Goal: Browse casually

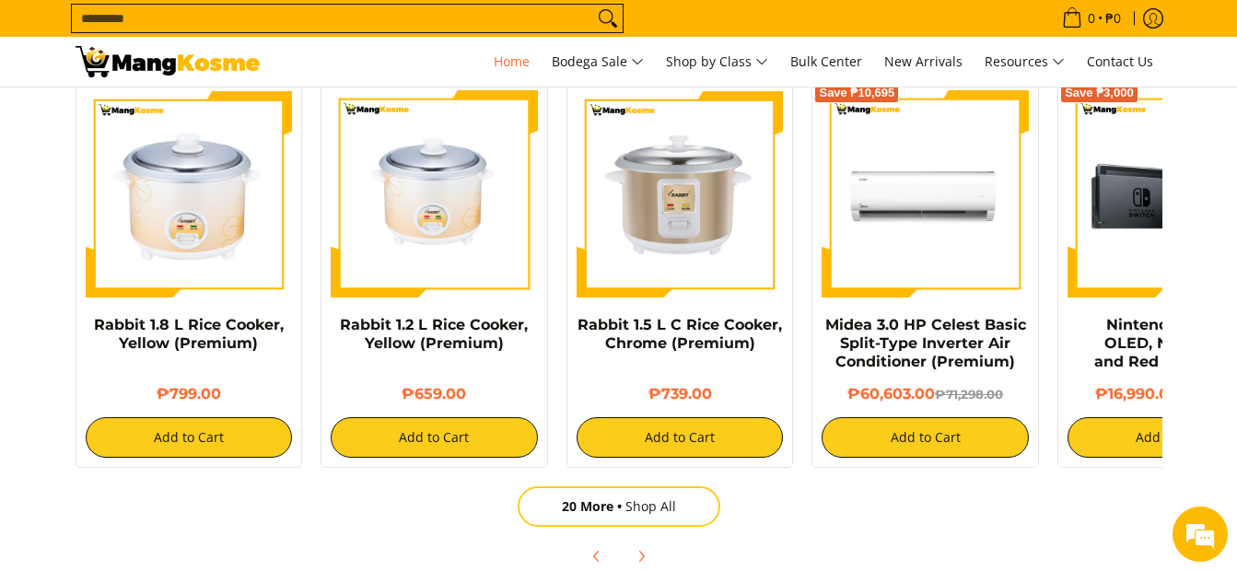
scroll to position [0, 1464]
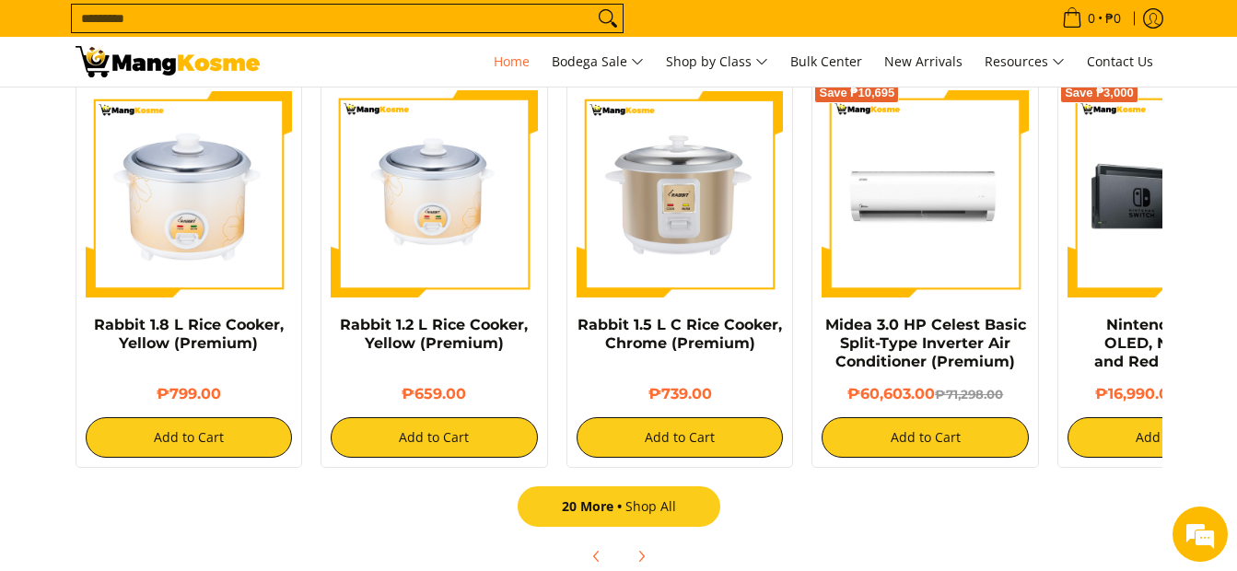
click at [646, 506] on link "20 More Shop All" at bounding box center [619, 506] width 203 height 41
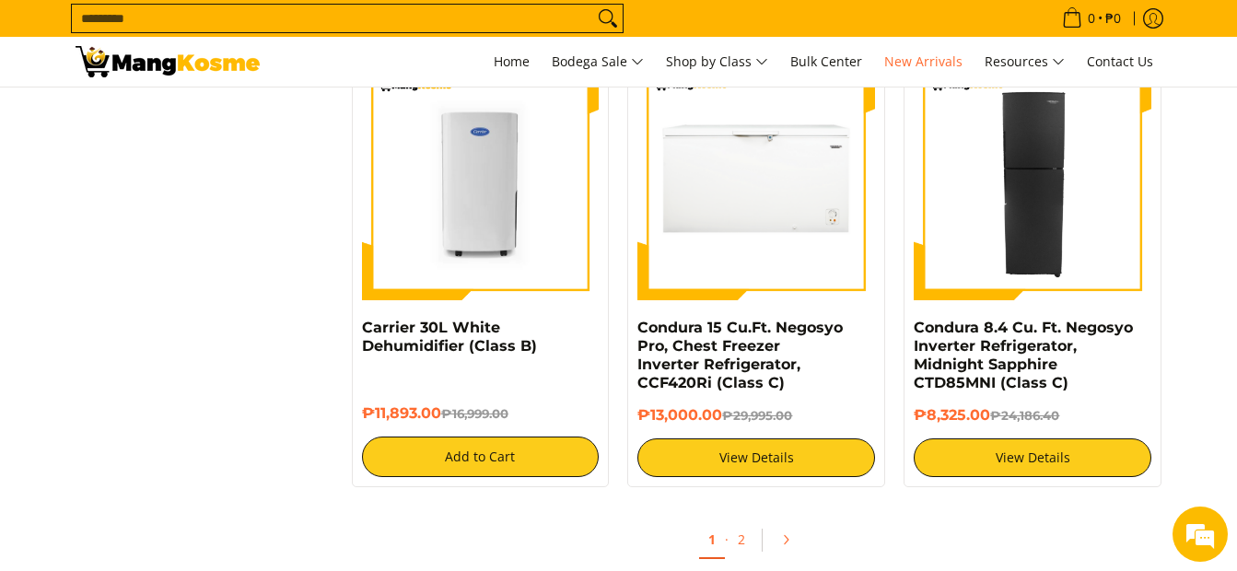
drag, startPoint x: 1225, startPoint y: 220, endPoint x: 1195, endPoint y: 210, distance: 31.2
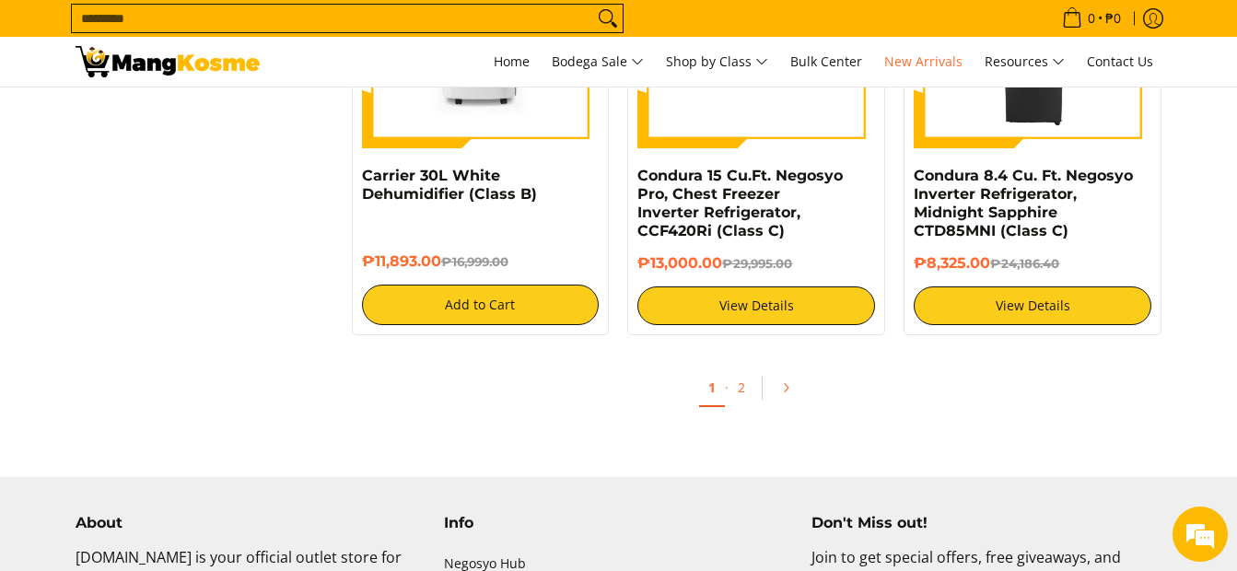
scroll to position [3591, 0]
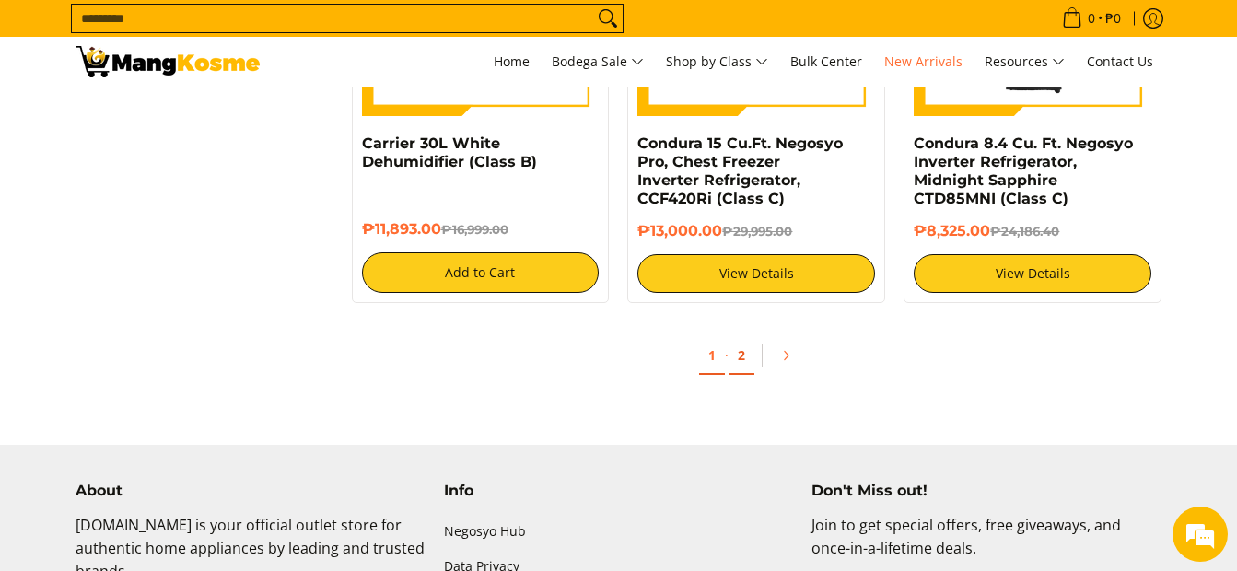
click at [742, 355] on link "2" at bounding box center [741, 356] width 26 height 38
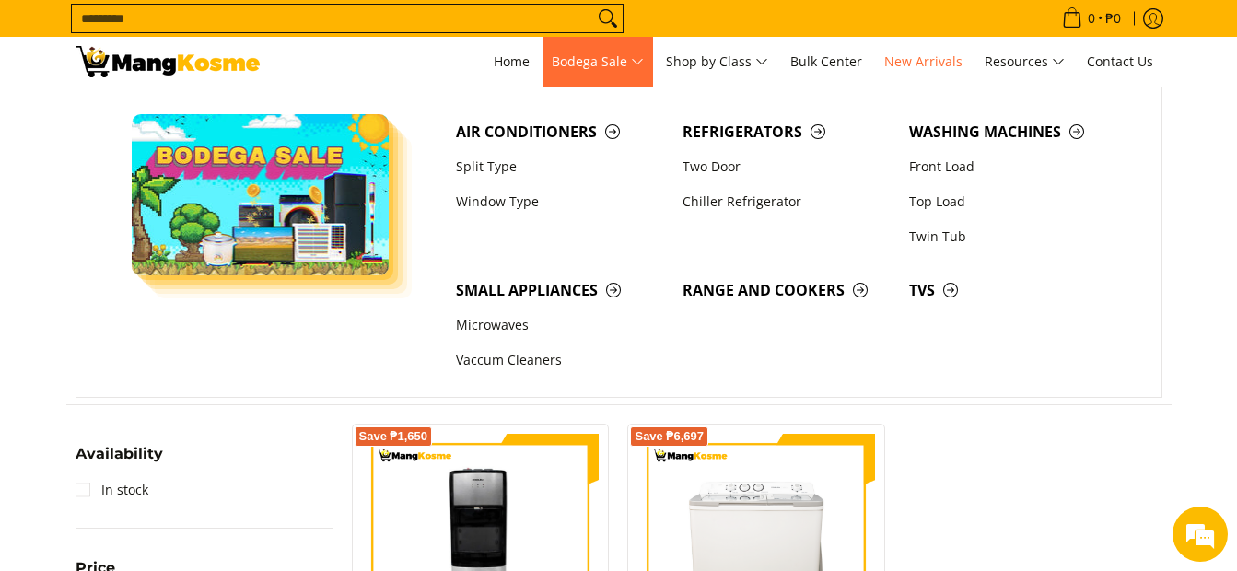
click at [171, 149] on img "Main Menu" at bounding box center [261, 194] width 258 height 161
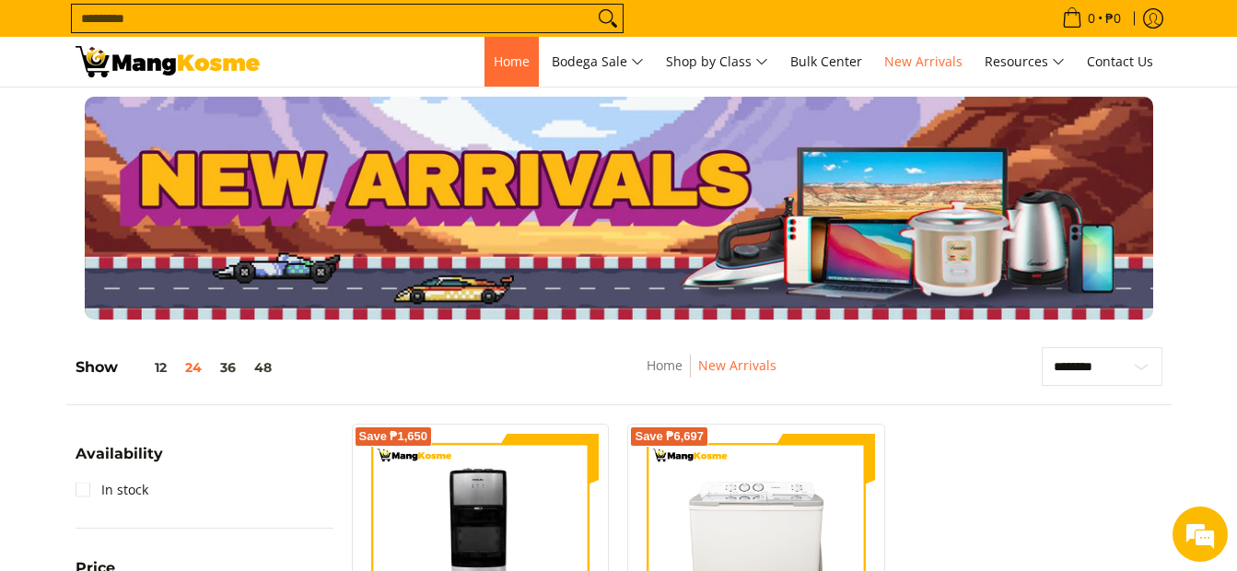
click at [507, 51] on link "Home" at bounding box center [511, 62] width 54 height 50
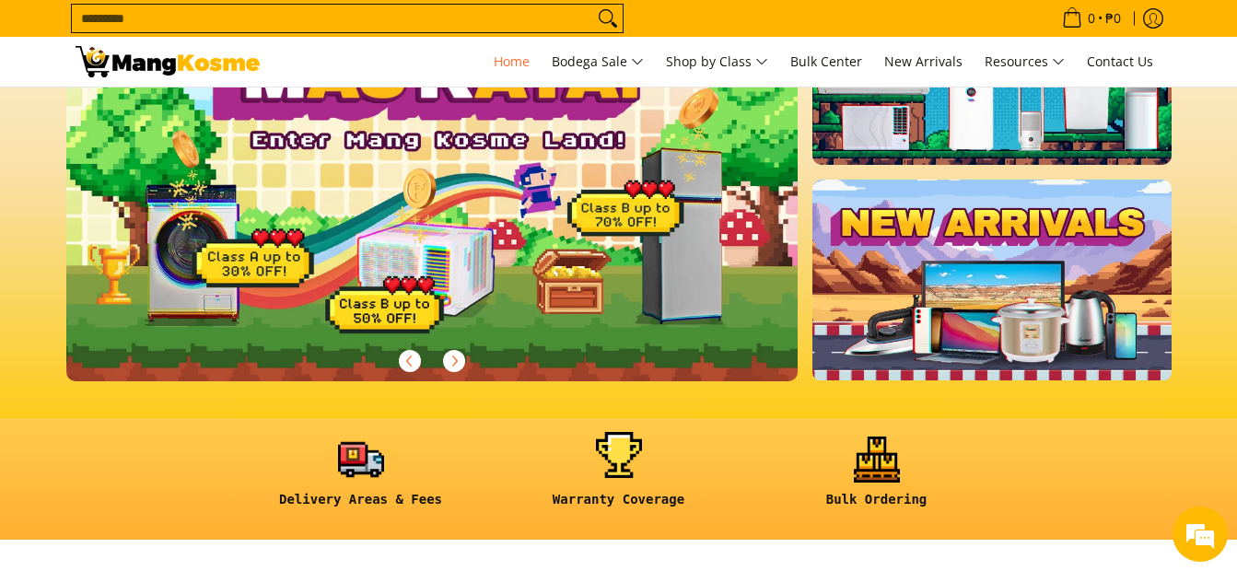
scroll to position [184, 0]
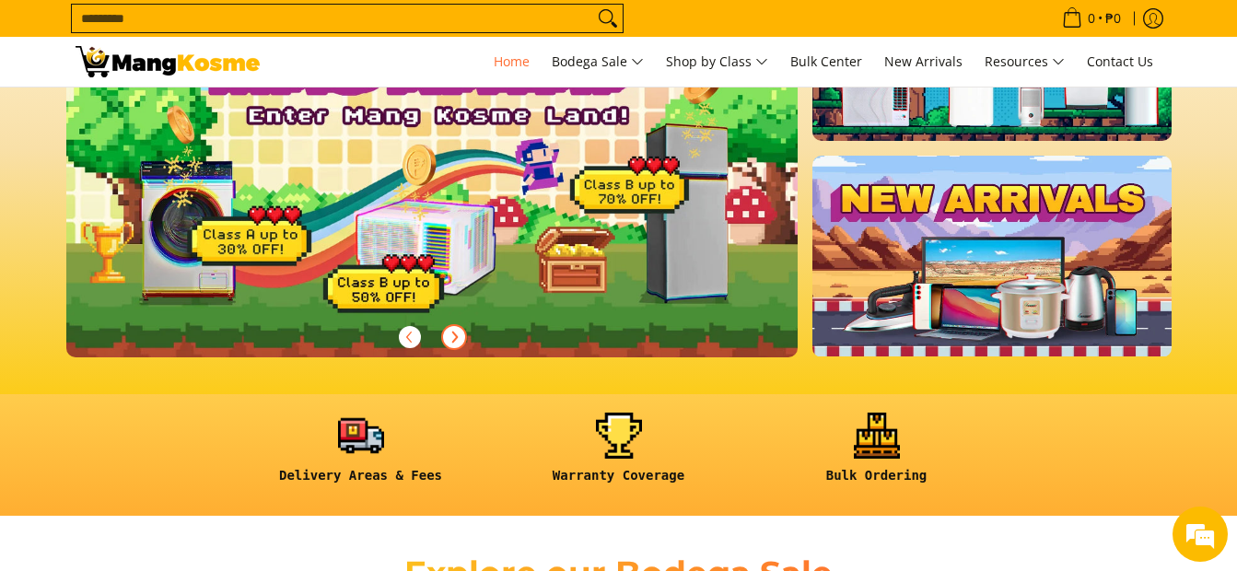
click at [457, 337] on icon "Next" at bounding box center [454, 337] width 5 height 10
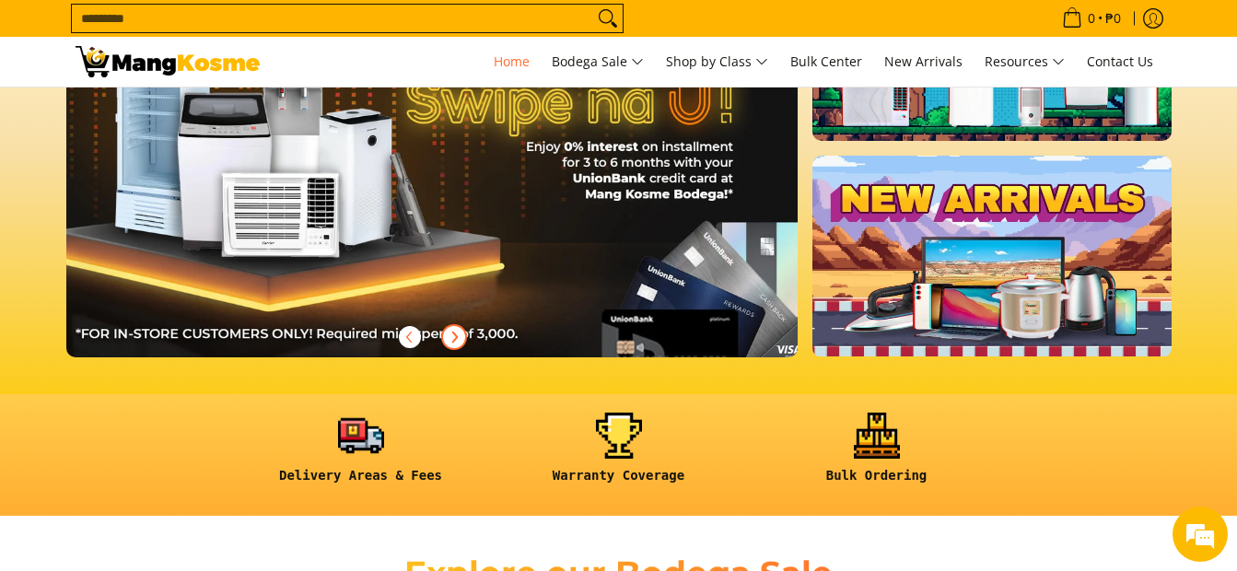
scroll to position [0, 0]
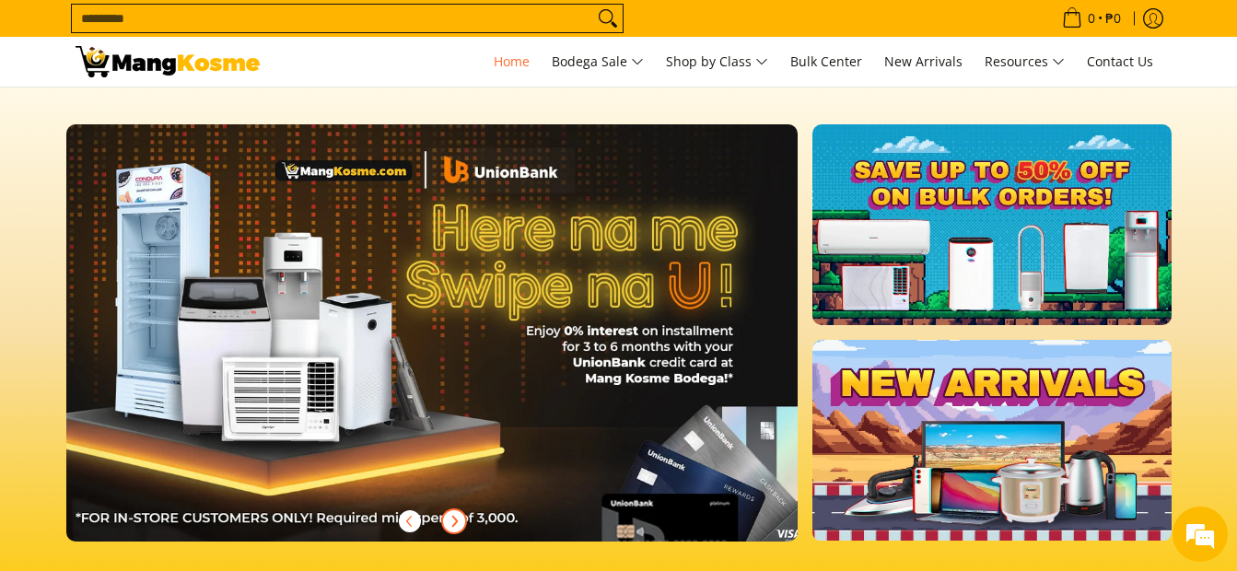
click at [463, 522] on span "Next" at bounding box center [454, 521] width 22 height 22
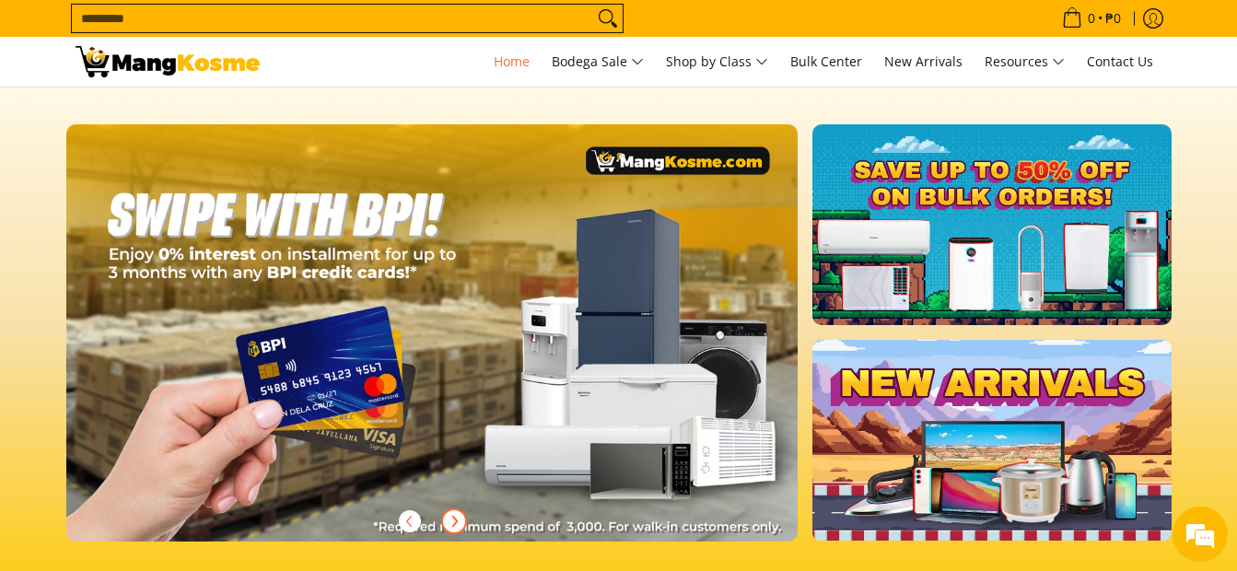
click at [457, 520] on icon "Next" at bounding box center [454, 521] width 5 height 10
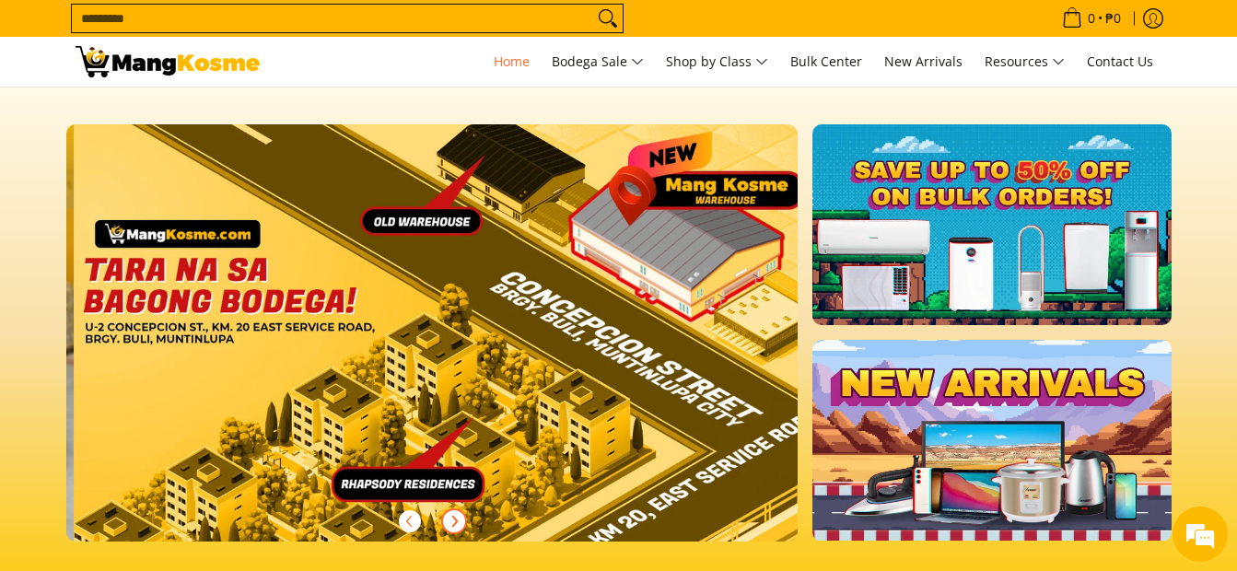
scroll to position [0, 2196]
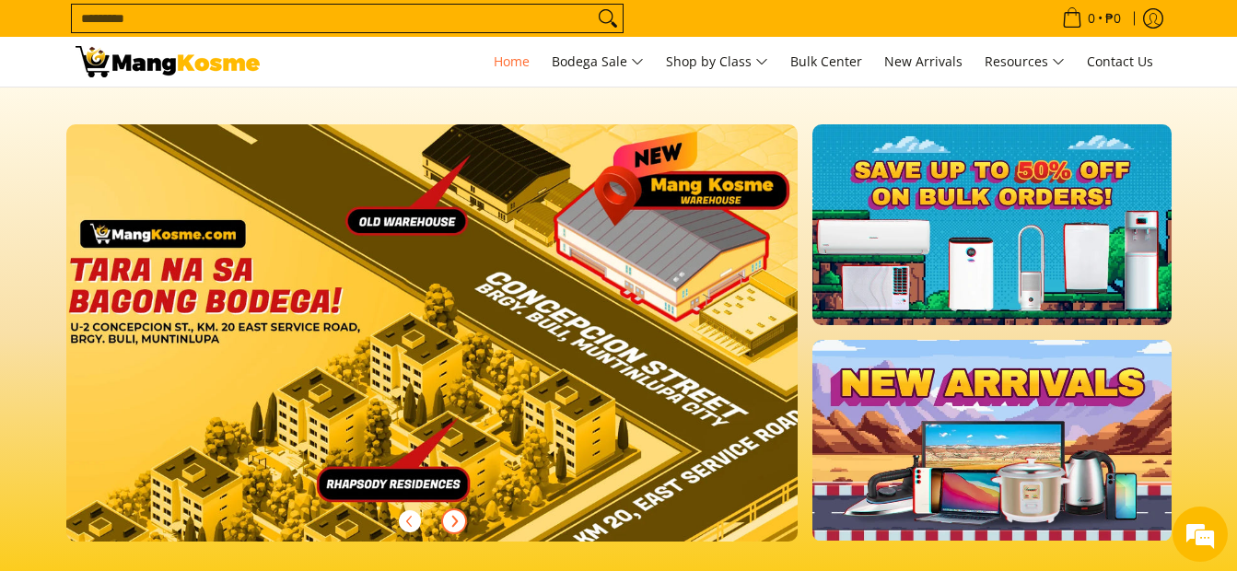
click at [457, 520] on icon "Next" at bounding box center [454, 521] width 5 height 10
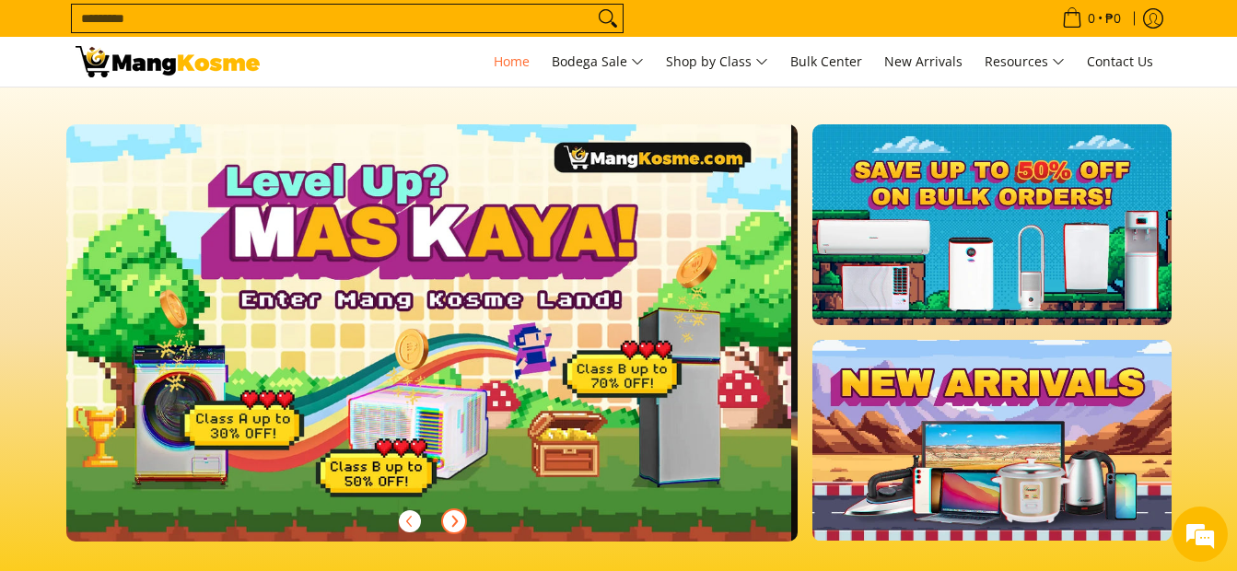
scroll to position [0, 0]
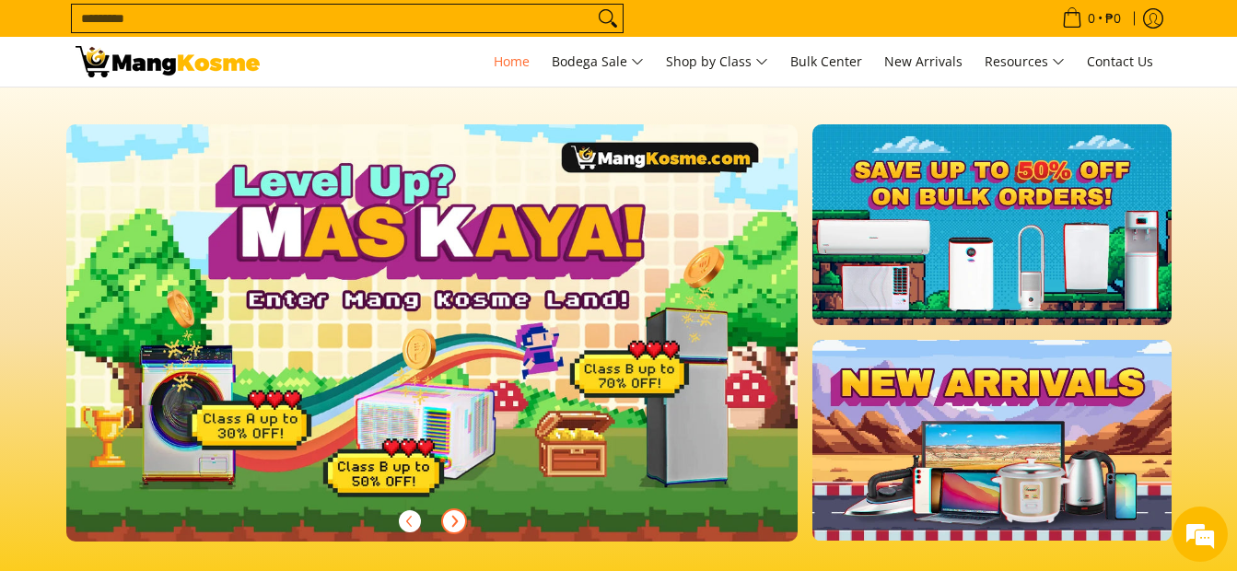
click at [467, 338] on img at bounding box center [432, 332] width 747 height 425
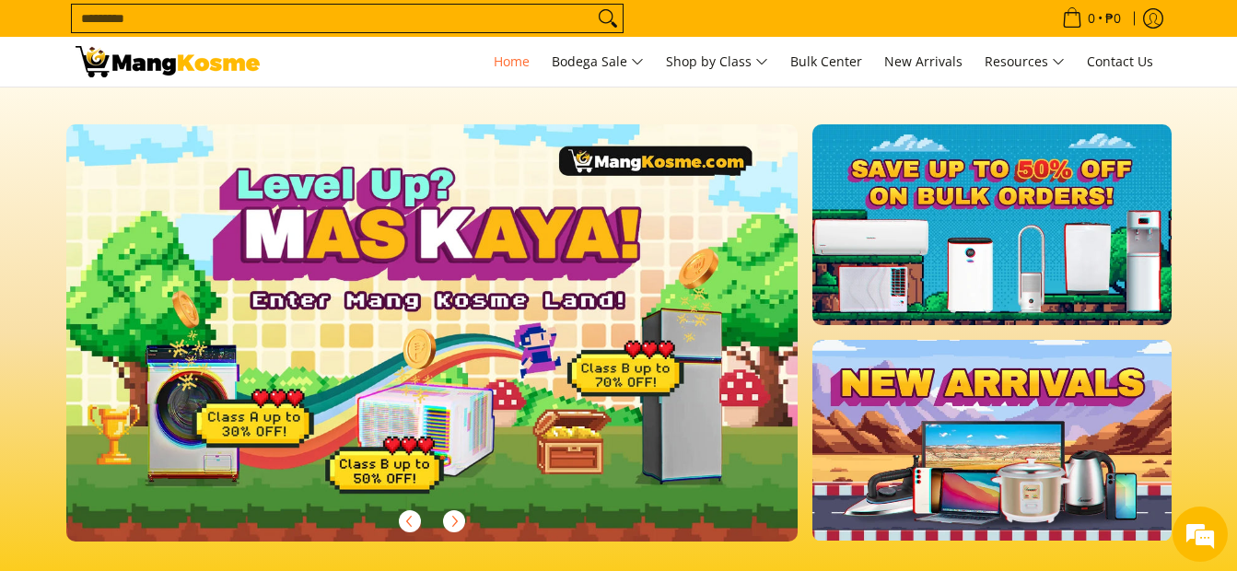
click at [995, 261] on link at bounding box center [991, 224] width 358 height 201
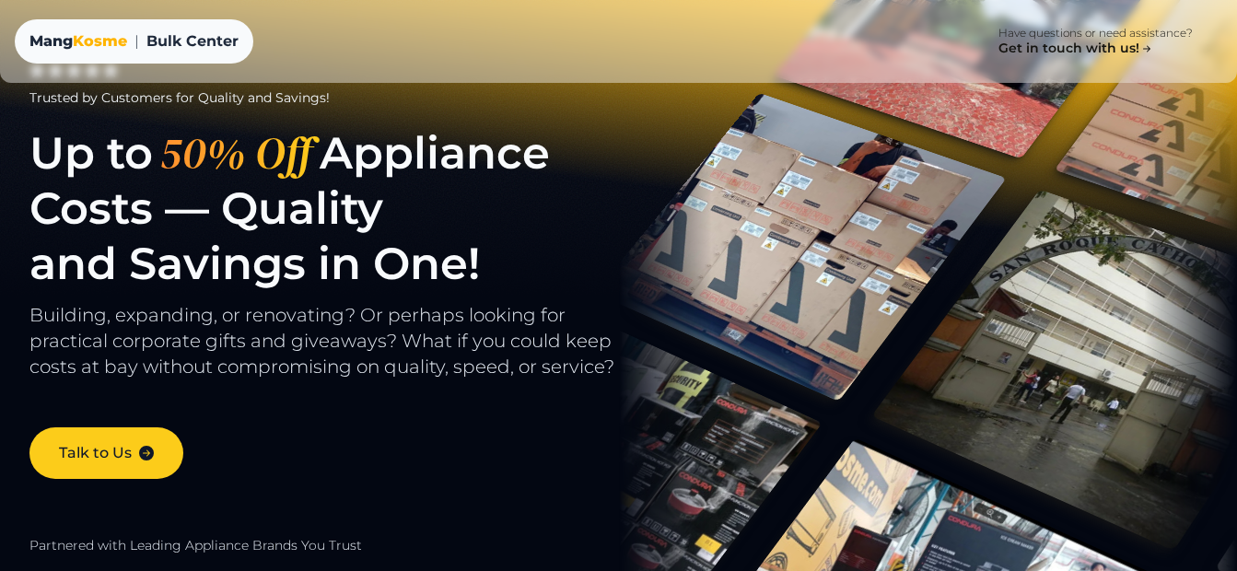
scroll to position [204, 0]
